Goal: Task Accomplishment & Management: Complete application form

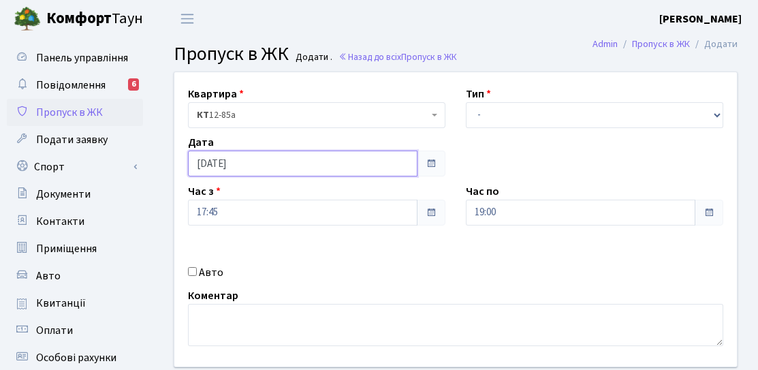
click at [273, 158] on input "[DATE]" at bounding box center [302, 163] width 229 height 26
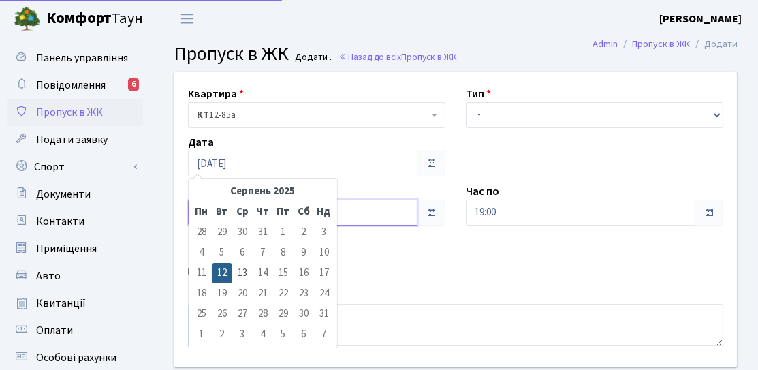
click at [379, 217] on input "17:45" at bounding box center [302, 212] width 229 height 26
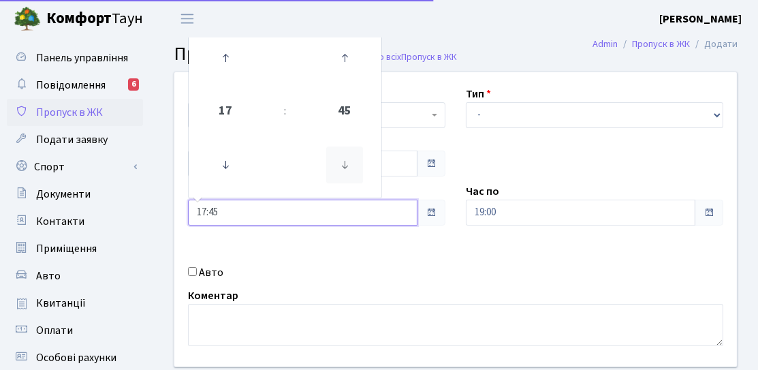
click at [342, 174] on icon at bounding box center [344, 164] width 37 height 37
type input "17:30"
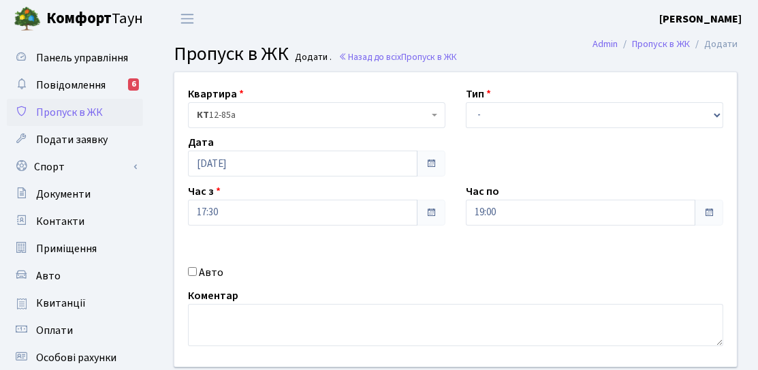
click at [385, 227] on div "Квартира <b>КТ</b>&nbsp;&nbsp;&nbsp;&nbsp;12-85а КТ 12-85а Тип - Доставка Таксі…" at bounding box center [455, 219] width 583 height 294
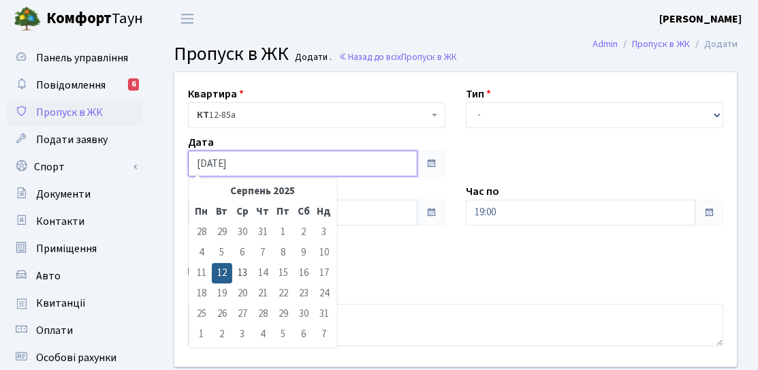
click at [322, 163] on input "[DATE]" at bounding box center [302, 163] width 229 height 26
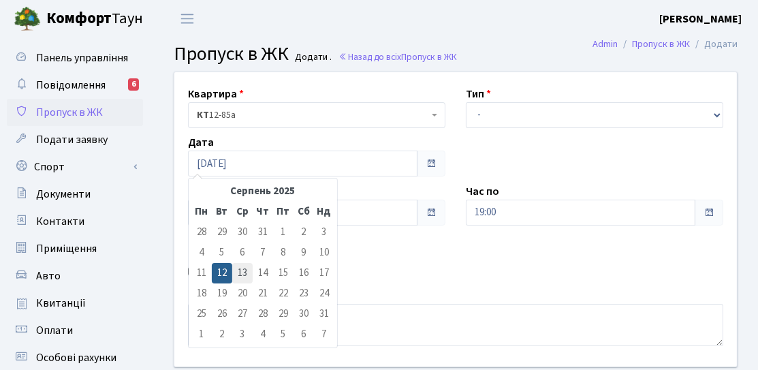
click at [242, 277] on td "13" at bounding box center [242, 273] width 20 height 20
type input "[DATE]"
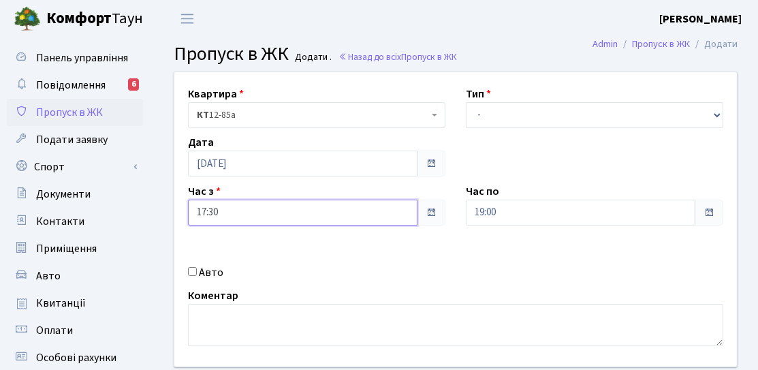
click at [254, 214] on input "17:30" at bounding box center [302, 212] width 229 height 26
click at [251, 220] on input "17:30" at bounding box center [302, 212] width 229 height 26
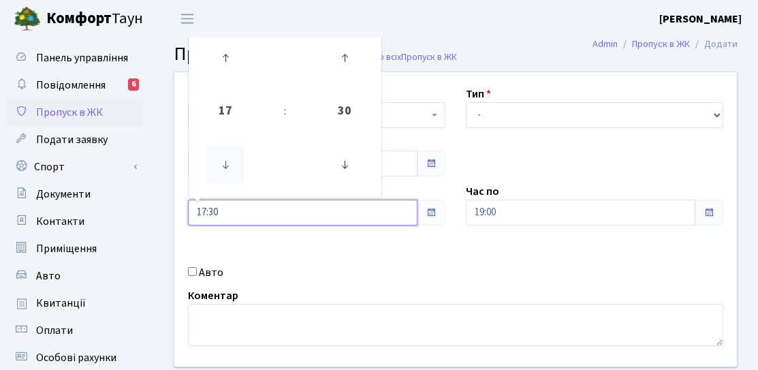
click at [223, 155] on icon at bounding box center [225, 164] width 37 height 37
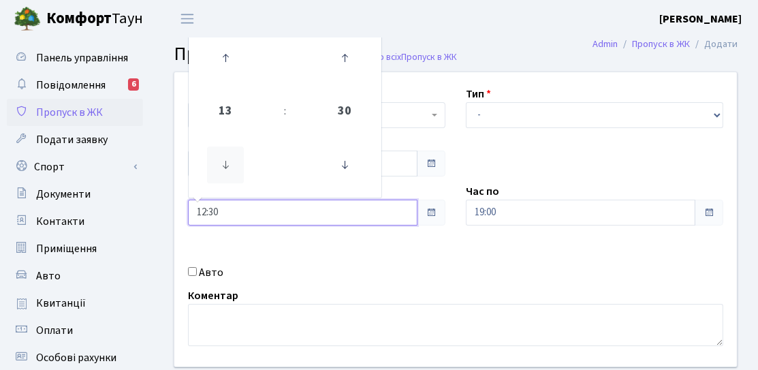
click at [223, 155] on icon at bounding box center [225, 164] width 37 height 37
type input "10:30"
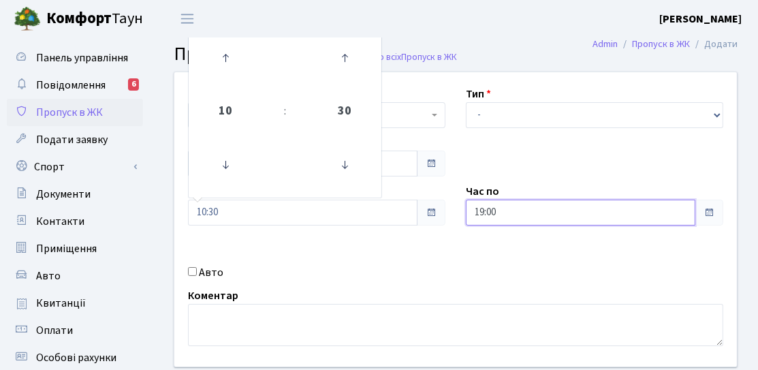
click at [502, 218] on input "19:00" at bounding box center [580, 212] width 229 height 26
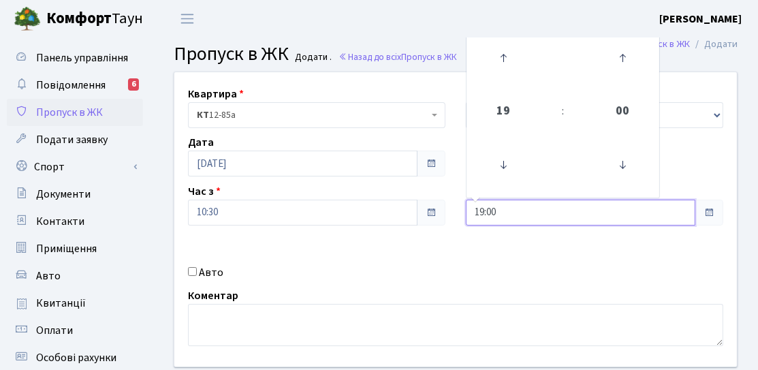
click at [494, 204] on input "19:00" at bounding box center [580, 212] width 229 height 26
click at [508, 68] on icon at bounding box center [503, 57] width 37 height 37
type input "20:00"
click at [451, 180] on div "Квартира <b>КТ</b>&nbsp;&nbsp;&nbsp;&nbsp;12-85а КТ 12-85а Тип - Доставка Таксі…" at bounding box center [455, 219] width 583 height 294
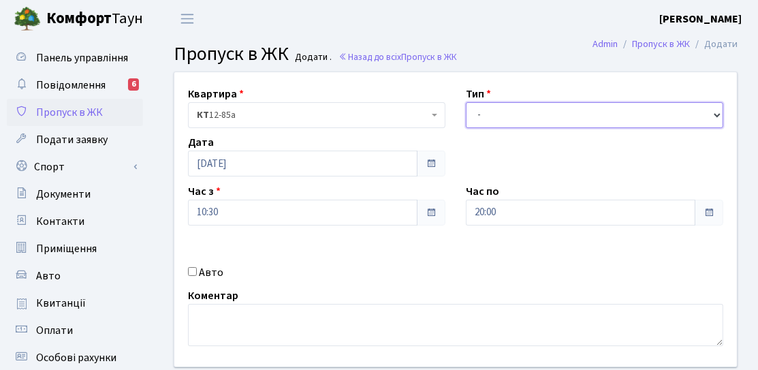
click at [487, 120] on select "- Доставка Таксі Гості Сервіс" at bounding box center [594, 115] width 257 height 26
select select "3"
click at [466, 102] on select "- Доставка Таксі Гості Сервіс" at bounding box center [594, 115] width 257 height 26
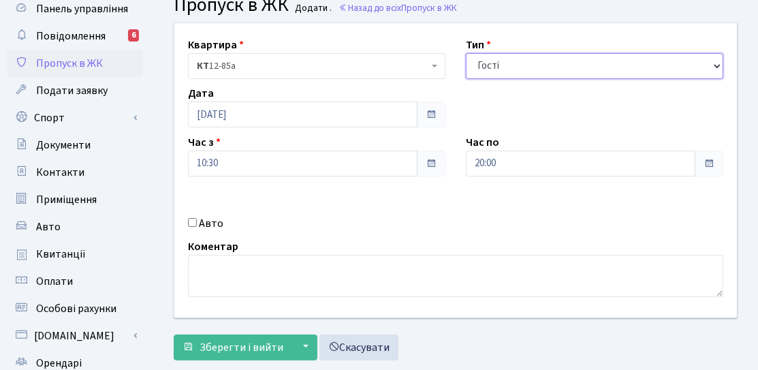
scroll to position [68, 0]
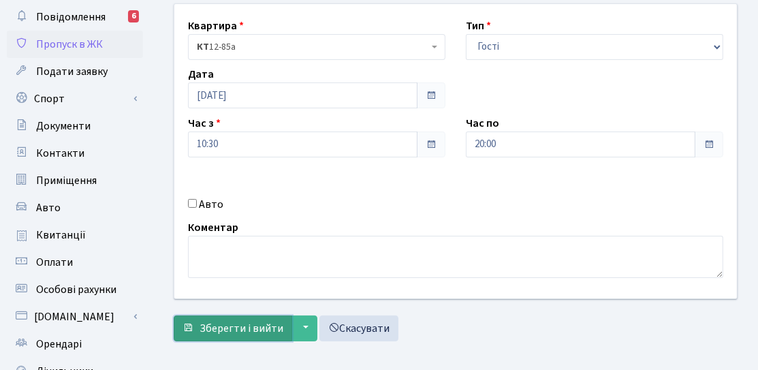
click at [261, 325] on span "Зберегти і вийти" at bounding box center [241, 328] width 84 height 15
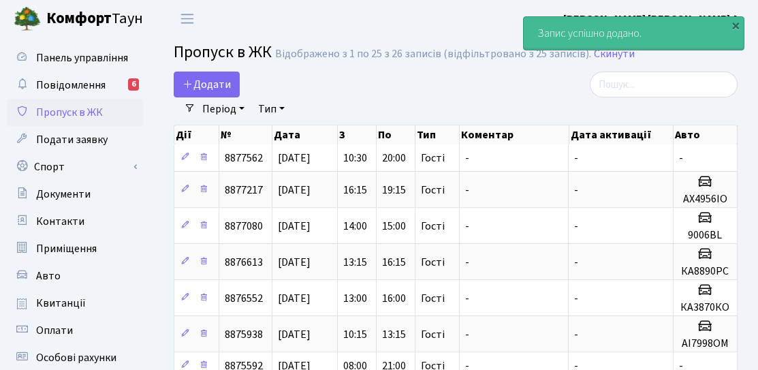
select select "25"
click at [225, 93] on link "Додати" at bounding box center [207, 84] width 66 height 26
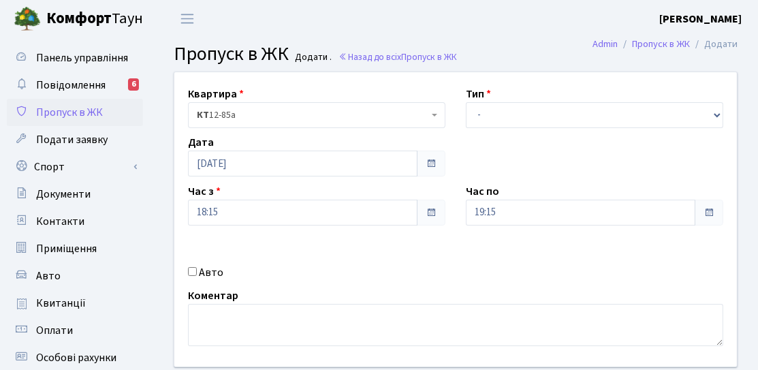
click at [190, 271] on input "Авто" at bounding box center [192, 271] width 9 height 9
checkbox input "true"
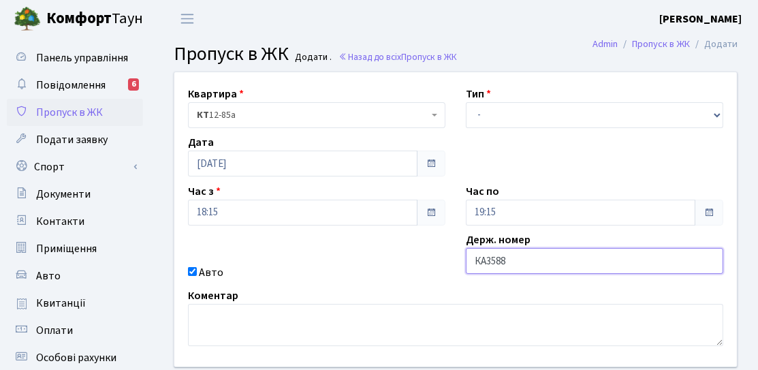
type input "КА3588ЕО"
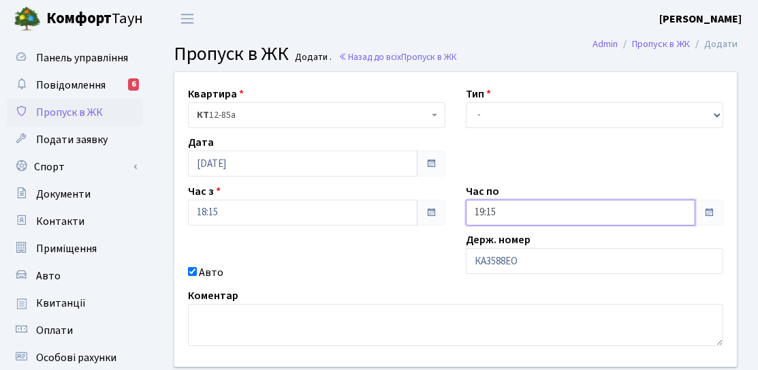
click at [502, 210] on input "19:15" at bounding box center [580, 212] width 229 height 26
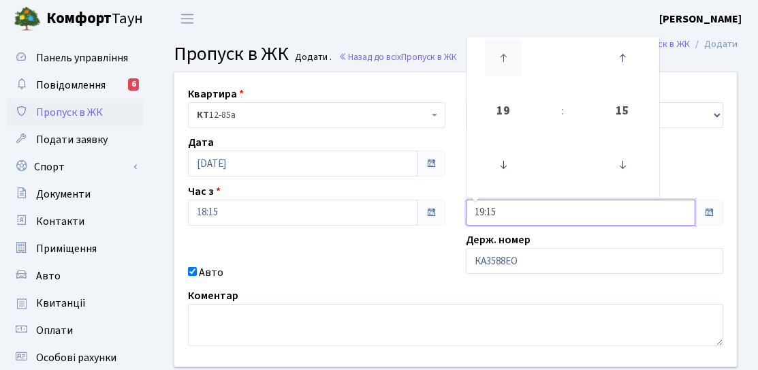
click at [516, 69] on icon at bounding box center [503, 57] width 37 height 37
click at [510, 59] on icon at bounding box center [503, 57] width 37 height 37
type input "21:15"
click at [418, 283] on div "Квартира <b>КТ</b>&nbsp;&nbsp;&nbsp;&nbsp;12-85а КТ 12-85а Тип - Доставка Таксі…" at bounding box center [455, 219] width 583 height 294
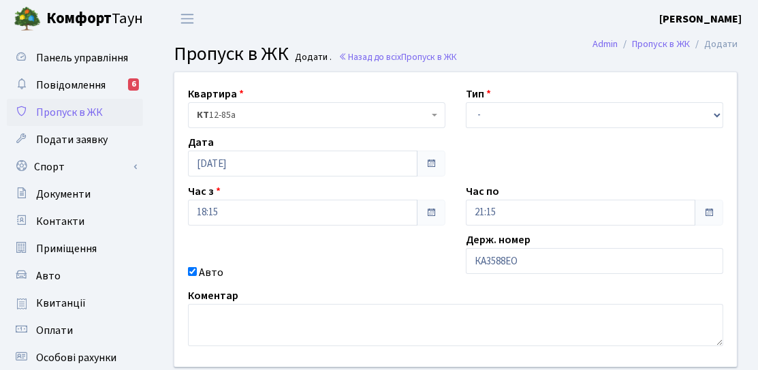
click at [472, 135] on div "Квартира <b>КТ</b>&nbsp;&nbsp;&nbsp;&nbsp;12-85а КТ 12-85а Тип - Доставка Таксі…" at bounding box center [455, 219] width 583 height 294
click at [489, 120] on select "- Доставка Таксі Гості Сервіс" at bounding box center [594, 115] width 257 height 26
select select "3"
click at [466, 102] on select "- Доставка Таксі Гості Сервіс" at bounding box center [594, 115] width 257 height 26
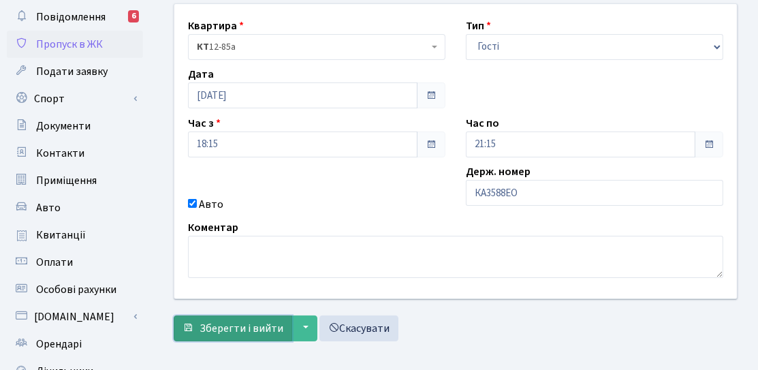
click at [268, 321] on span "Зберегти і вийти" at bounding box center [241, 328] width 84 height 15
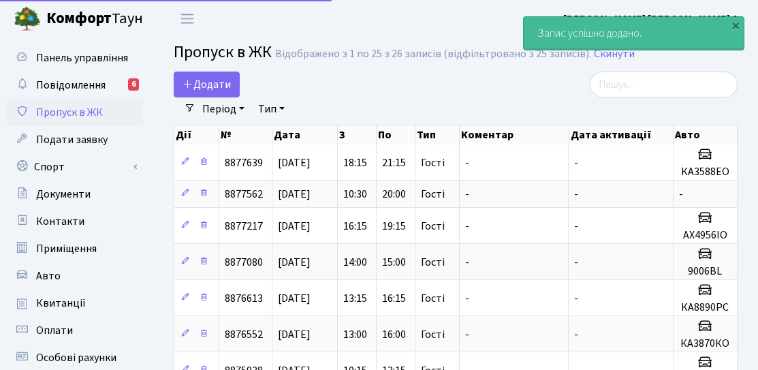
select select "25"
